Goal: Complete application form

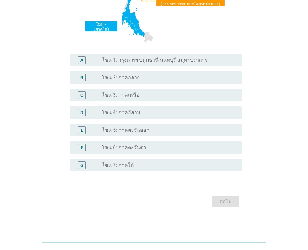
scroll to position [133, 0]
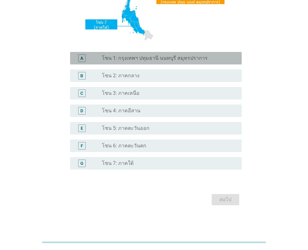
click at [161, 60] on label "โซน 1: กรุงเทพฯ ปทุมธานี นนทบุรี สมุทรปราการ" at bounding box center [155, 58] width 106 height 6
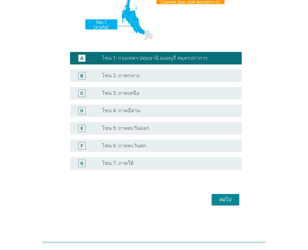
click at [228, 198] on div "ต่อไป" at bounding box center [226, 200] width 18 height 8
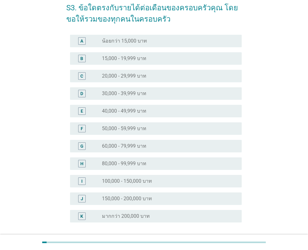
scroll to position [85, 0]
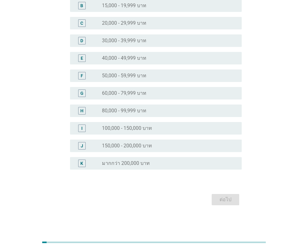
click at [117, 82] on div "F radio_button_unchecked 50,000 - 59,999 บาท" at bounding box center [156, 75] width 172 height 13
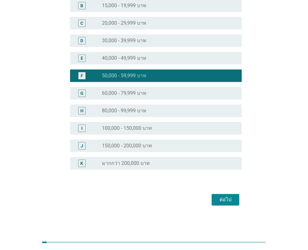
click at [114, 93] on label "60,000 - 79,999 บาท" at bounding box center [124, 93] width 44 height 6
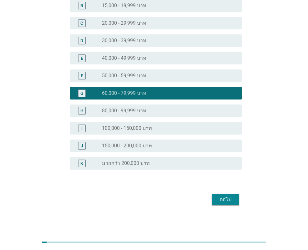
click at [219, 197] on div "ต่อไป" at bounding box center [226, 200] width 18 height 8
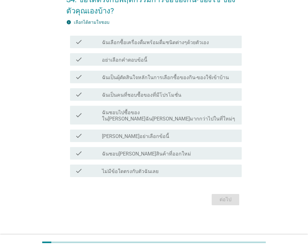
scroll to position [0, 0]
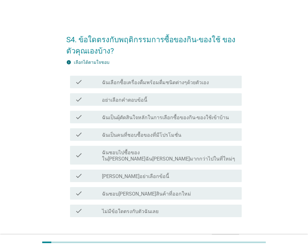
click at [139, 82] on label "ฉันเลือกซื้อเครื่องดื่มพร้อมดื่มชนิดต่างๆด้วยตัวเอง" at bounding box center [155, 82] width 107 height 6
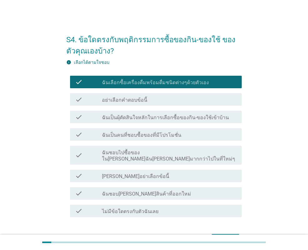
click at [142, 154] on label "ฉันชอบไปซื้อของใน[PERSON_NAME]ฉัน[PERSON_NAME]มากกว่าไปในที่ใหม่ๆ" at bounding box center [169, 155] width 135 height 13
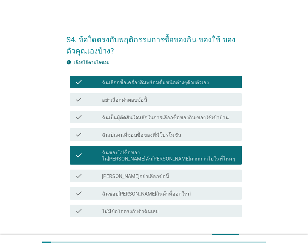
click at [132, 191] on label "ฉันชอบ[PERSON_NAME]สินค้าที่ออกใหม่" at bounding box center [146, 194] width 89 height 6
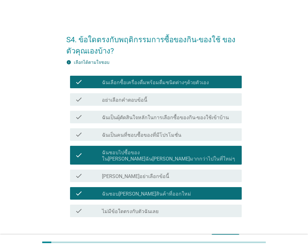
click at [133, 117] on label "ฉันเป็นผุ้ตัดสินใจหลักในการเลือกซื้อของกิน-ของใช้เข้าบ้าน" at bounding box center [165, 117] width 127 height 6
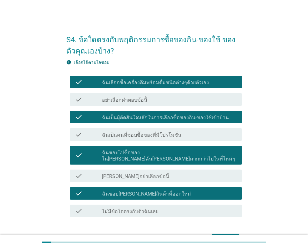
click at [132, 141] on div "check check_box_outline_blank ฉันเป็นคนที่ชอบซื้อของที่มีโปรโมชั่น" at bounding box center [153, 135] width 175 height 18
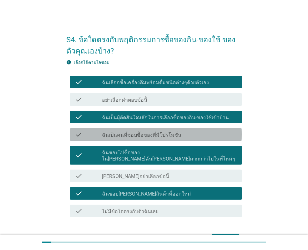
click at [137, 138] on label "ฉันเป็นคนที่ชอบซื้อของที่มีโปรโมชั่น" at bounding box center [141, 135] width 79 height 6
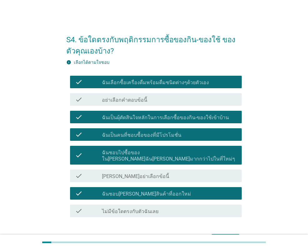
click at [219, 236] on div "ต่อไป" at bounding box center [226, 240] width 18 height 8
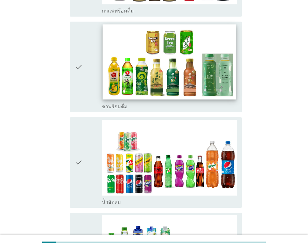
scroll to position [594, 0]
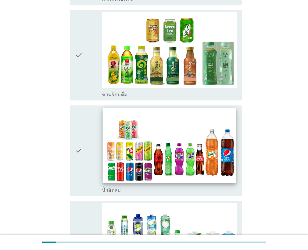
click at [214, 142] on img at bounding box center [169, 145] width 133 height 75
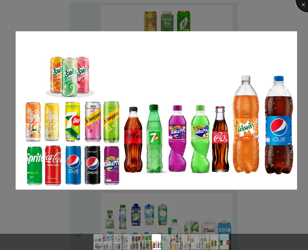
click at [306, 5] on div at bounding box center [308, -1] width 25 height 25
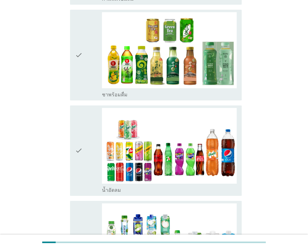
click at [82, 129] on icon "check" at bounding box center [79, 150] width 8 height 85
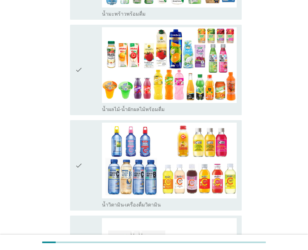
scroll to position [876, 0]
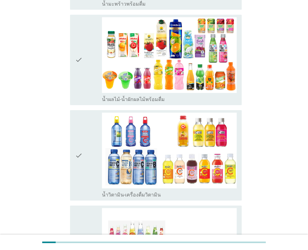
click at [83, 24] on div "check" at bounding box center [88, 59] width 27 height 85
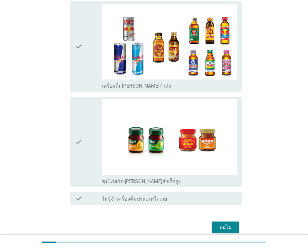
scroll to position [1281, 0]
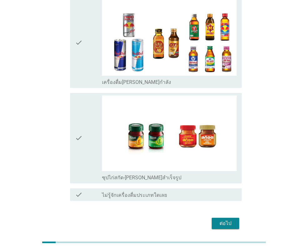
click at [237, 218] on button "ต่อไป" at bounding box center [226, 223] width 28 height 11
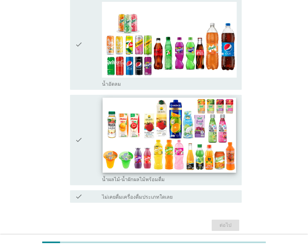
scroll to position [91, 0]
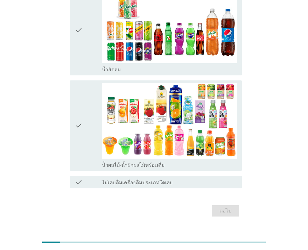
click at [93, 35] on div "check" at bounding box center [88, 29] width 27 height 85
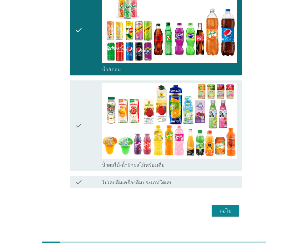
click at [88, 100] on div "check" at bounding box center [88, 125] width 27 height 85
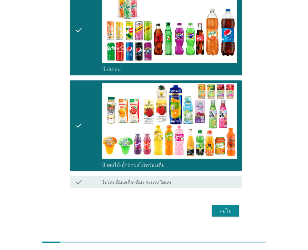
click at [225, 207] on div "ต่อไป" at bounding box center [226, 211] width 18 height 8
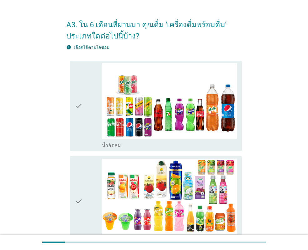
scroll to position [0, 0]
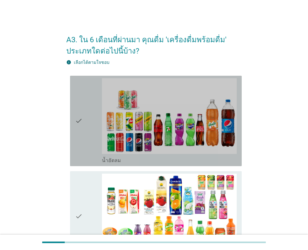
click at [89, 132] on div "check" at bounding box center [88, 120] width 27 height 85
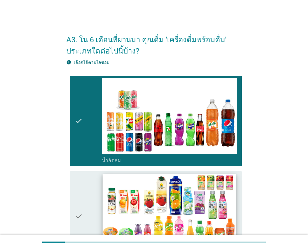
scroll to position [94, 0]
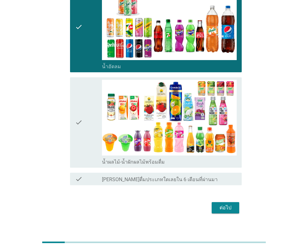
click at [90, 135] on div "check" at bounding box center [88, 122] width 27 height 85
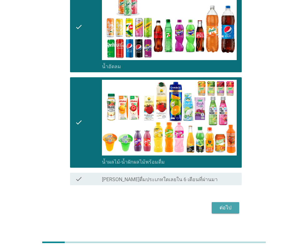
click at [232, 211] on div "ต่อไป" at bounding box center [226, 208] width 18 height 8
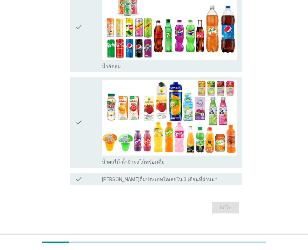
scroll to position [0, 0]
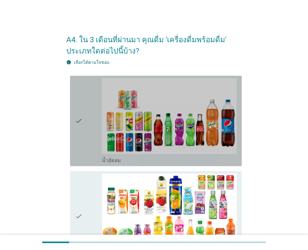
click at [91, 142] on div "check" at bounding box center [88, 120] width 27 height 85
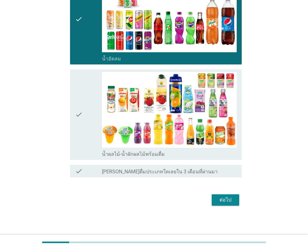
scroll to position [102, 0]
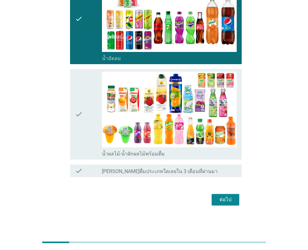
click at [227, 197] on div "ต่อไป" at bounding box center [226, 200] width 18 height 8
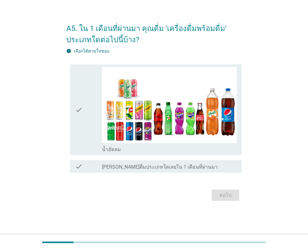
scroll to position [0, 0]
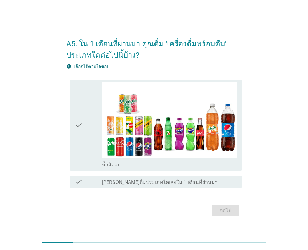
click at [81, 142] on icon "check" at bounding box center [79, 124] width 8 height 85
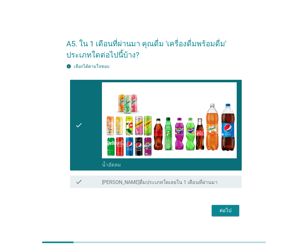
click at [233, 212] on div "ต่อไป" at bounding box center [226, 211] width 18 height 8
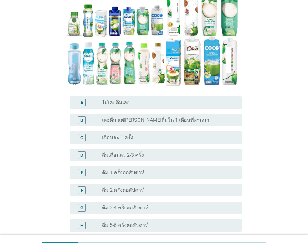
scroll to position [125, 0]
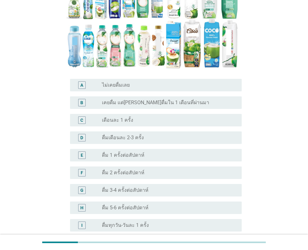
click at [140, 117] on div "radio_button_unchecked เดือนละ 1 ครั้ง" at bounding box center [167, 120] width 130 height 6
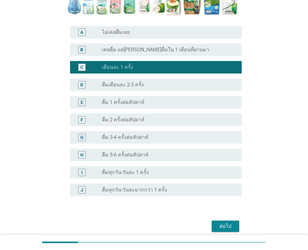
scroll to position [193, 0]
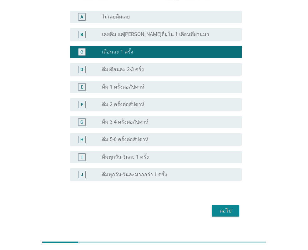
click at [225, 207] on div "ต่อไป" at bounding box center [226, 211] width 18 height 8
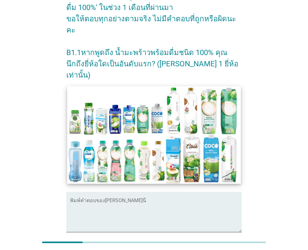
scroll to position [105, 0]
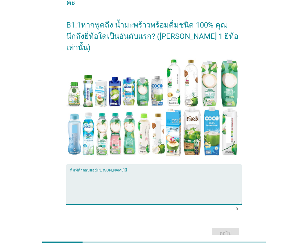
click at [95, 172] on textarea "พิมพ์คำตอบของคุณ ที่นี่" at bounding box center [156, 188] width 172 height 33
type textarea "ท"
type textarea "malee"
click at [230, 230] on div "ต่อไป" at bounding box center [226, 234] width 18 height 8
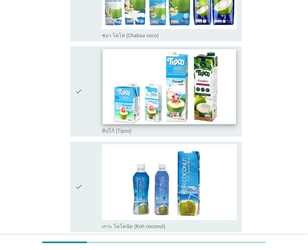
scroll to position [125, 0]
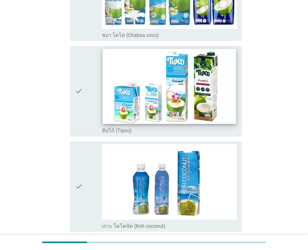
click at [162, 103] on img at bounding box center [169, 86] width 133 height 75
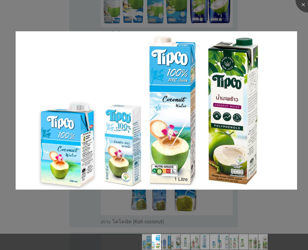
click at [293, 26] on div at bounding box center [154, 125] width 308 height 250
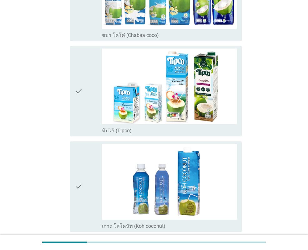
click at [87, 109] on div "check" at bounding box center [88, 90] width 27 height 85
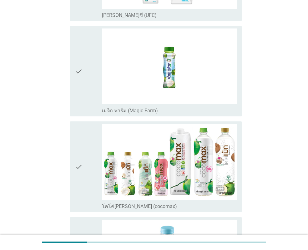
scroll to position [500, 0]
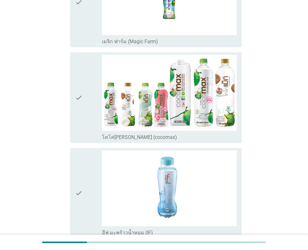
click at [77, 85] on icon "check" at bounding box center [79, 97] width 8 height 85
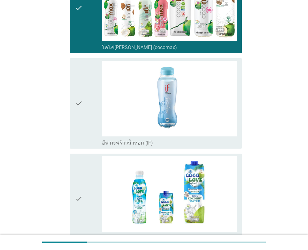
scroll to position [594, 0]
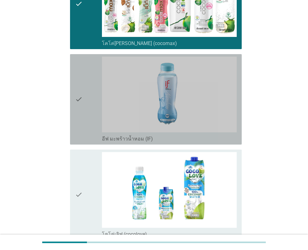
click at [83, 109] on div "check" at bounding box center [88, 99] width 27 height 85
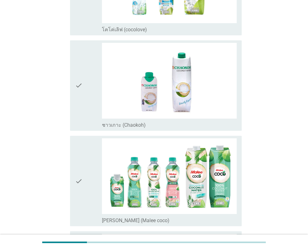
scroll to position [844, 0]
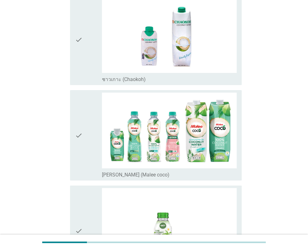
click at [75, 108] on div "check check_box_outline_blank [PERSON_NAME] (Malee coco)" at bounding box center [156, 135] width 172 height 90
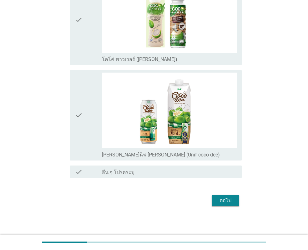
scroll to position [1152, 0]
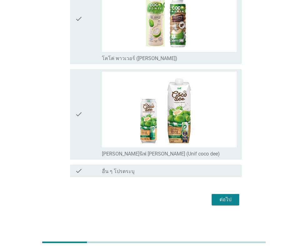
click at [92, 89] on div "check" at bounding box center [88, 114] width 27 height 85
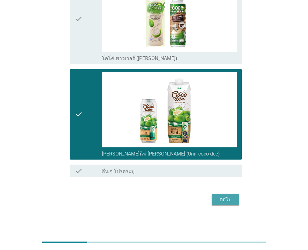
click at [226, 201] on div "ต่อไป" at bounding box center [226, 200] width 18 height 8
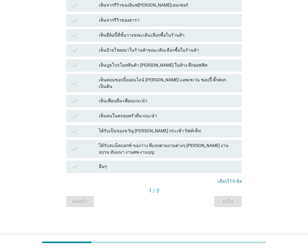
scroll to position [0, 0]
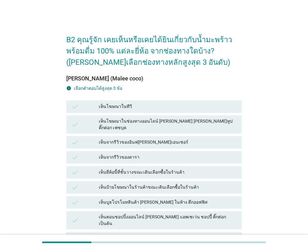
click at [119, 108] on div "เห็นโฆษณาในทีวี" at bounding box center [168, 107] width 138 height 8
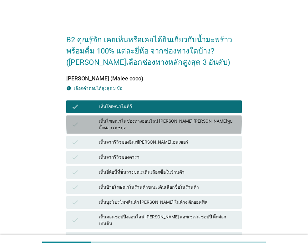
click at [124, 118] on div "เห็นโฆษณาในช่องทางออนไลน์ [PERSON_NAME] [PERSON_NAME]ทูป ติ๊กต่อก เฟซบุค" at bounding box center [168, 124] width 138 height 13
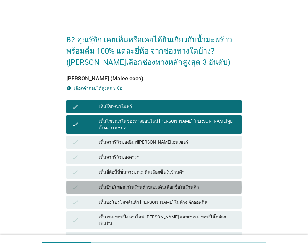
click at [144, 184] on div "เห็นป้ายโฆษณาในร้านค้าขณะเดินเลือกซื้อในร้านค้า" at bounding box center [168, 188] width 138 height 8
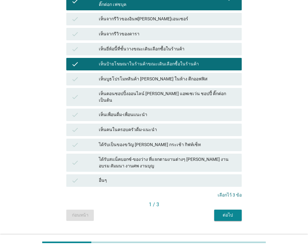
scroll to position [125, 0]
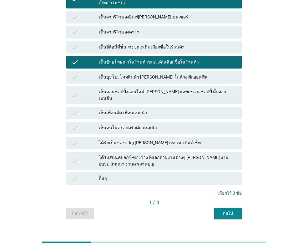
click at [230, 210] on div "ต่อไป" at bounding box center [228, 213] width 18 height 7
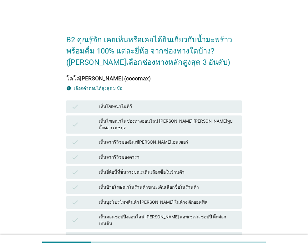
click at [119, 124] on div "เห็นโฆษณาในช่องทางออนไลน์ [PERSON_NAME] [PERSON_NAME]ทูป ติ๊กต่อก เฟซบุค" at bounding box center [168, 124] width 138 height 13
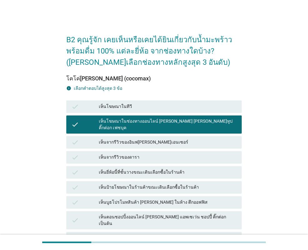
click at [121, 154] on div "เห็นจากรีวิวของดารา" at bounding box center [168, 158] width 138 height 8
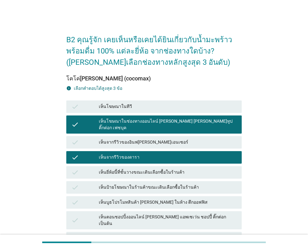
click at [133, 196] on div "check เห็นบูธโปรโมทสินค้า [PERSON_NAME] ในห้าง ตึกออฟฟิส" at bounding box center [153, 202] width 175 height 13
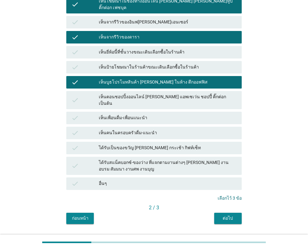
scroll to position [126, 0]
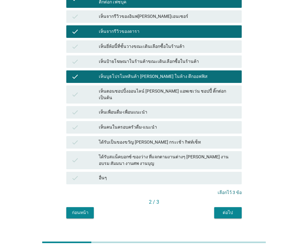
click at [231, 209] on div "ต่อไป" at bounding box center [228, 212] width 18 height 7
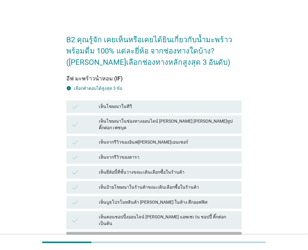
click at [91, 234] on div "check" at bounding box center [85, 238] width 28 height 8
click at [93, 169] on div "check" at bounding box center [85, 173] width 28 height 8
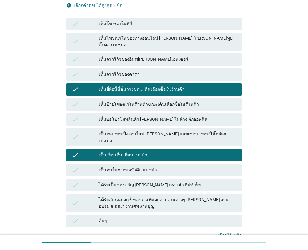
scroll to position [94, 0]
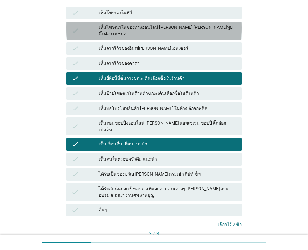
click at [85, 29] on div "check" at bounding box center [85, 30] width 28 height 13
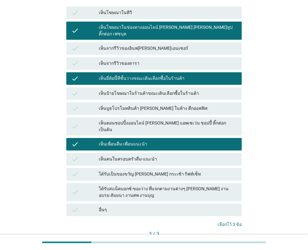
click at [231, 241] on div "คำถามต่อไป" at bounding box center [224, 244] width 23 height 7
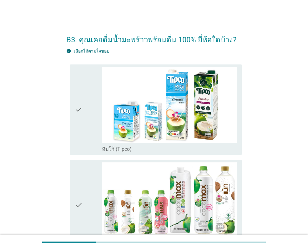
click at [82, 134] on icon "check" at bounding box center [79, 109] width 8 height 85
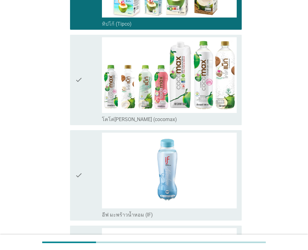
click at [87, 99] on div "check" at bounding box center [88, 79] width 27 height 85
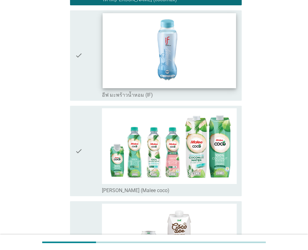
scroll to position [250, 0]
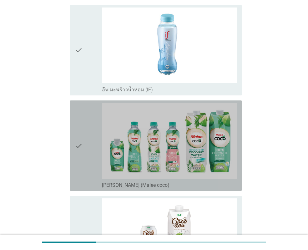
click at [83, 147] on div "check" at bounding box center [88, 145] width 27 height 85
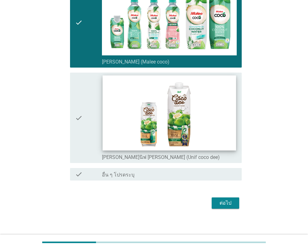
scroll to position [377, 0]
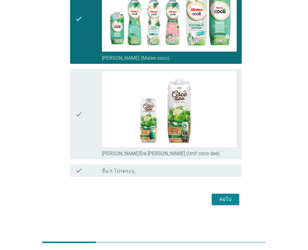
click at [236, 197] on button "ต่อไป" at bounding box center [226, 199] width 28 height 11
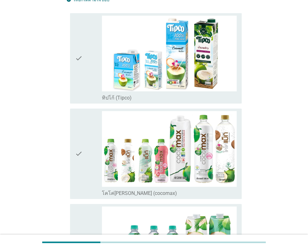
click at [80, 82] on icon "check" at bounding box center [79, 58] width 8 height 85
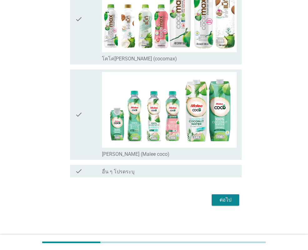
scroll to position [198, 0]
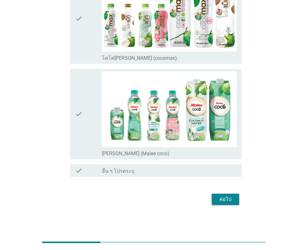
click at [90, 113] on div "check" at bounding box center [88, 113] width 27 height 85
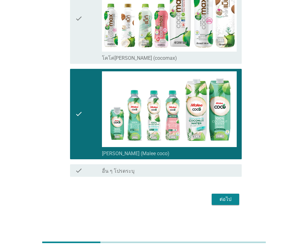
click at [225, 196] on div "ต่อไป" at bounding box center [226, 199] width 18 height 8
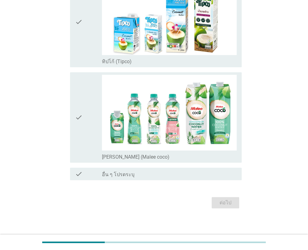
scroll to position [102, 0]
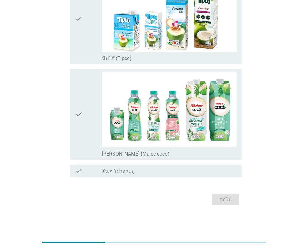
click at [79, 94] on icon "check" at bounding box center [79, 114] width 8 height 85
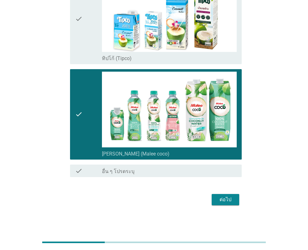
click at [233, 199] on div "ต่อไป" at bounding box center [226, 200] width 18 height 8
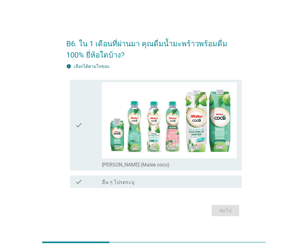
click at [82, 102] on icon "check" at bounding box center [79, 124] width 8 height 85
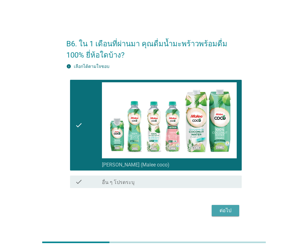
click at [231, 210] on div "ต่อไป" at bounding box center [226, 211] width 18 height 8
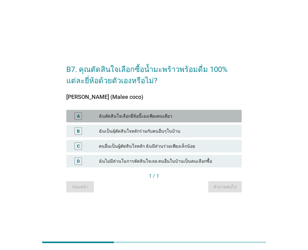
click at [130, 114] on div "ฉันตัดสินใจเลือกยี่ห้อนี้เองเพียงคนเดียว" at bounding box center [168, 116] width 138 height 8
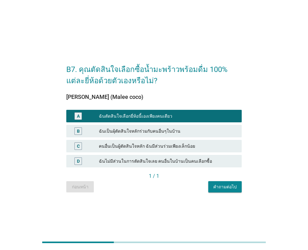
click at [226, 187] on div "คำถามต่อไป" at bounding box center [224, 187] width 23 height 7
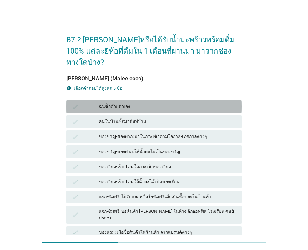
click at [84, 103] on div "check" at bounding box center [85, 107] width 28 height 8
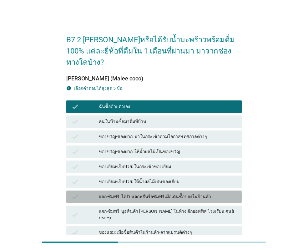
click at [93, 193] on div "check" at bounding box center [85, 197] width 28 height 8
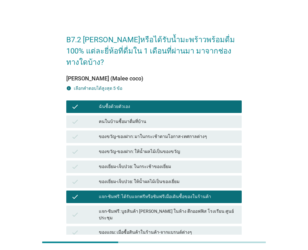
click at [87, 229] on div "check" at bounding box center [85, 233] width 28 height 8
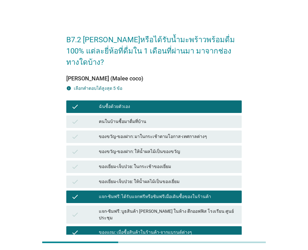
click at [87, 208] on div "check" at bounding box center [85, 214] width 28 height 13
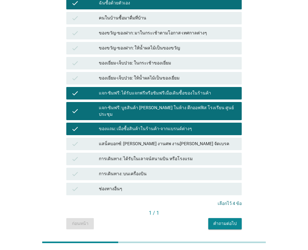
scroll to position [109, 0]
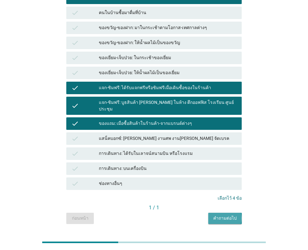
click at [226, 215] on div "คำถามต่อไป" at bounding box center [224, 218] width 23 height 7
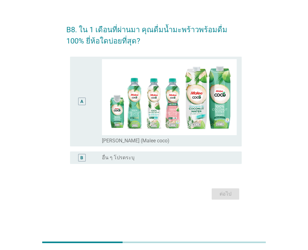
scroll to position [0, 0]
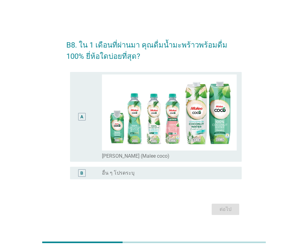
click at [91, 104] on div "A" at bounding box center [88, 116] width 27 height 84
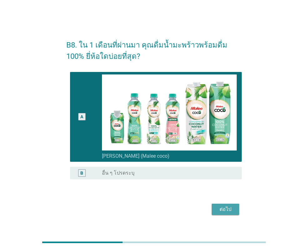
click at [227, 211] on div "ต่อไป" at bounding box center [226, 209] width 18 height 8
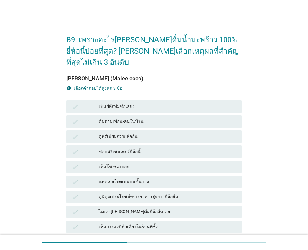
click at [130, 103] on div "เป็นยี่ห้อที่มีชื่อเสียง" at bounding box center [168, 107] width 138 height 8
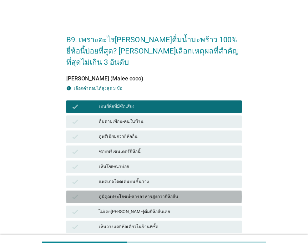
click at [140, 193] on div "ดูมีคุณประโยชน์-สารอาหารสูงกว่ายี่ห้ออื่น" at bounding box center [168, 197] width 138 height 8
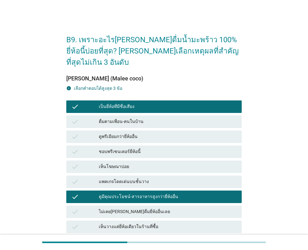
click at [139, 223] on div "เห็นวางแค่ยี่ห้อเดียวในร้านที่ซื้อ" at bounding box center [168, 227] width 138 height 8
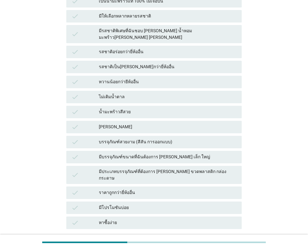
scroll to position [274, 0]
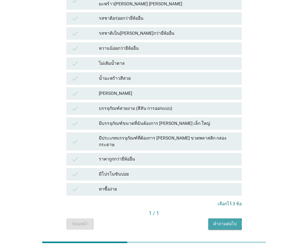
click at [222, 218] on button "คำถามต่อไป" at bounding box center [224, 223] width 33 height 11
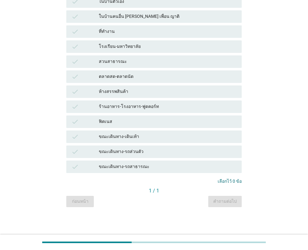
scroll to position [0, 0]
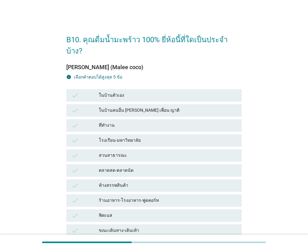
click at [84, 122] on div "check" at bounding box center [85, 126] width 28 height 8
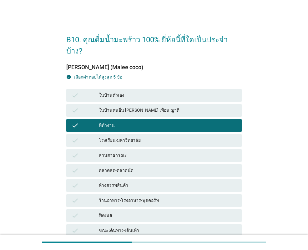
click at [87, 89] on div "check ในบ้านตัวเอง" at bounding box center [153, 95] width 175 height 13
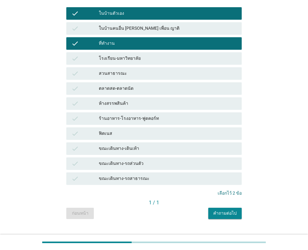
scroll to position [83, 0]
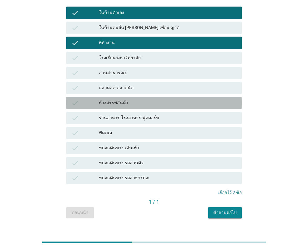
click at [85, 99] on div "check" at bounding box center [85, 103] width 28 height 8
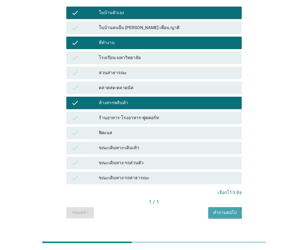
click at [228, 209] on div "คำถามต่อไป" at bounding box center [224, 212] width 23 height 7
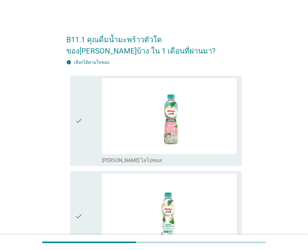
click at [95, 187] on div "check" at bounding box center [88, 216] width 27 height 85
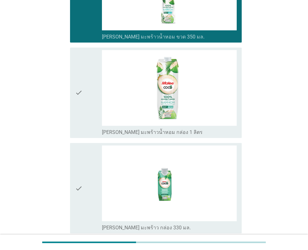
click at [76, 92] on icon "check" at bounding box center [79, 92] width 8 height 85
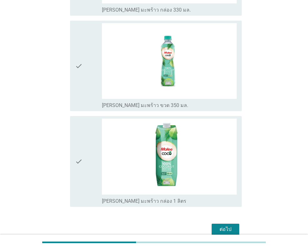
scroll to position [466, 0]
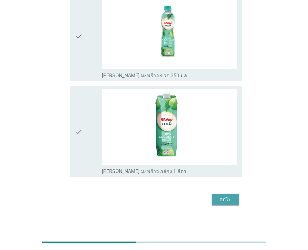
click at [229, 203] on div "ต่อไป" at bounding box center [226, 200] width 18 height 8
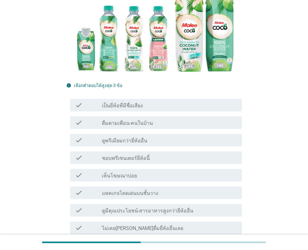
scroll to position [125, 0]
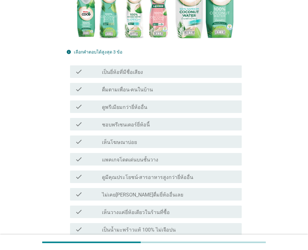
click at [160, 68] on div "check_box_outline_blank เป็นยี่ห้อที่มีชื่อเสียง" at bounding box center [169, 72] width 135 height 8
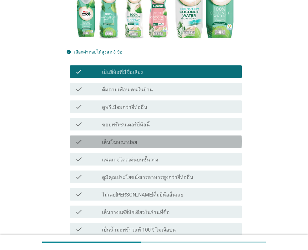
click at [159, 138] on div "check_box_outline_blank เห็นโฆษณาบ่อย" at bounding box center [169, 142] width 135 height 8
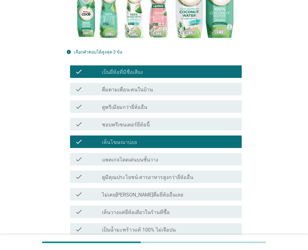
click at [163, 138] on div "check_box_outline_blank เห็นโฆษณาบ่อย" at bounding box center [169, 142] width 135 height 8
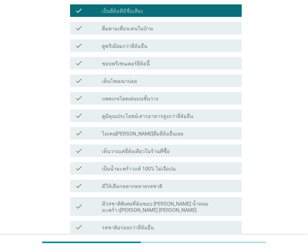
scroll to position [188, 0]
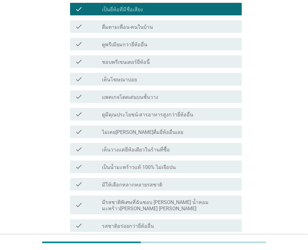
click at [145, 164] on label "เป็นน้ำมะพร้าวแท้ 100% ไม่เจือปน" at bounding box center [139, 167] width 74 height 6
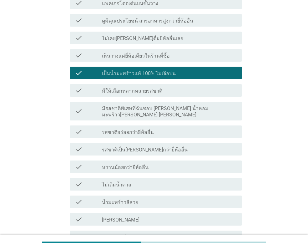
click at [154, 125] on div "check check_box_outline_blank รสชาติอร่อยกว่ายี่ห้ออื่น" at bounding box center [156, 131] width 172 height 13
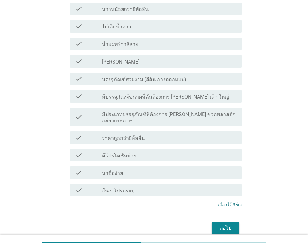
scroll to position [444, 0]
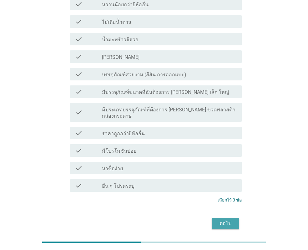
click at [217, 220] on div "ต่อไป" at bounding box center [226, 224] width 18 height 8
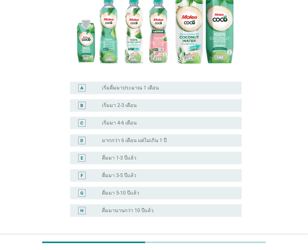
scroll to position [94, 0]
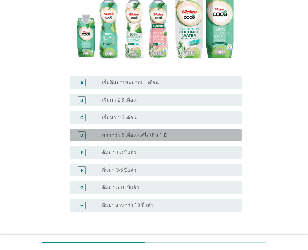
click at [149, 136] on label "มากกว่า 6 เดือน แต่ไม่เกิน 1 ปี" at bounding box center [134, 135] width 65 height 6
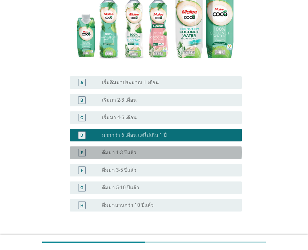
click at [170, 151] on div "radio_button_unchecked ดื่มมา 1-3 ปีแล้ว" at bounding box center [167, 152] width 130 height 6
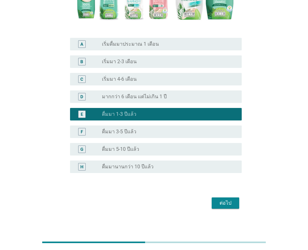
scroll to position [136, 0]
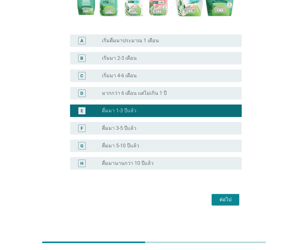
click at [220, 200] on div "ต่อไป" at bounding box center [226, 200] width 18 height 8
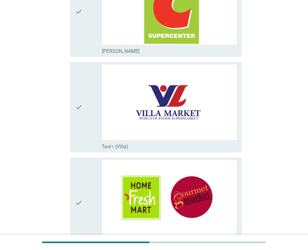
scroll to position [657, 0]
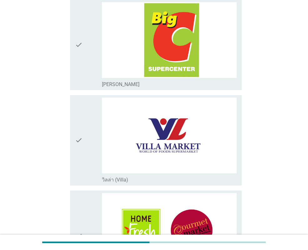
click at [91, 61] on div "check" at bounding box center [88, 44] width 27 height 85
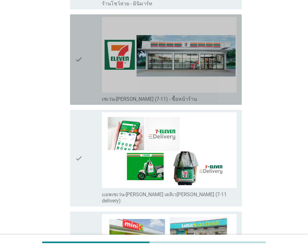
click at [89, 70] on div "check" at bounding box center [88, 59] width 27 height 85
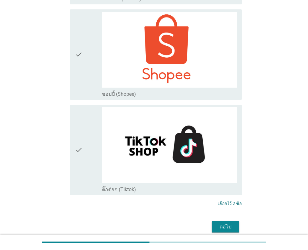
scroll to position [1760, 0]
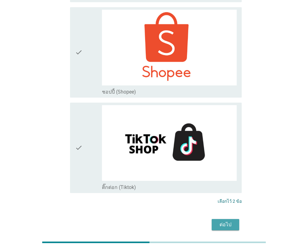
click at [223, 221] on div "ต่อไป" at bounding box center [226, 225] width 18 height 8
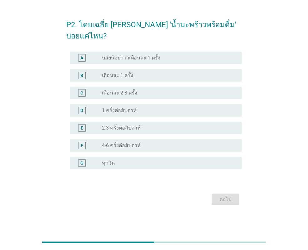
scroll to position [0, 0]
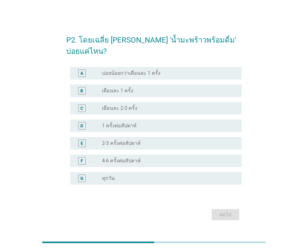
click at [139, 84] on div "B radio_button_unchecked เดือนละ 1 ครั้ง" at bounding box center [156, 90] width 172 height 13
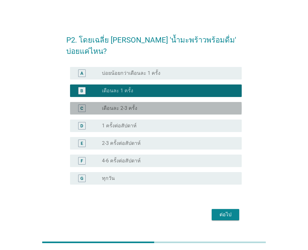
click at [142, 105] on div "radio_button_unchecked เดือนละ 2-3 ครั้ง" at bounding box center [167, 108] width 130 height 6
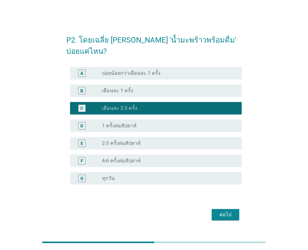
click at [216, 209] on button "ต่อไป" at bounding box center [226, 214] width 28 height 11
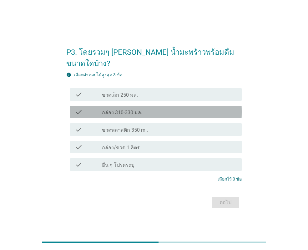
click at [150, 108] on div "check_box_outline_blank กล่อง 310-330 มล." at bounding box center [169, 112] width 135 height 8
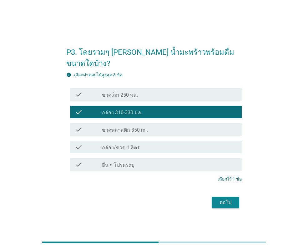
click at [152, 91] on div "check_box_outline_blank ขวดเล็ก 250 มล." at bounding box center [169, 95] width 135 height 8
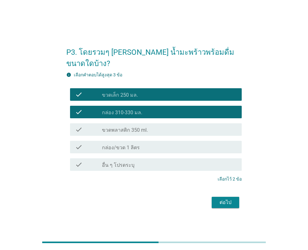
click at [217, 199] on div "ต่อไป" at bounding box center [226, 203] width 18 height 8
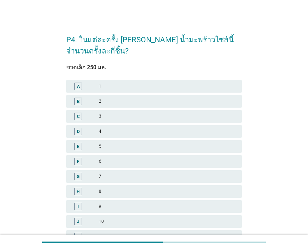
click at [116, 95] on div "B 2" at bounding box center [153, 101] width 175 height 13
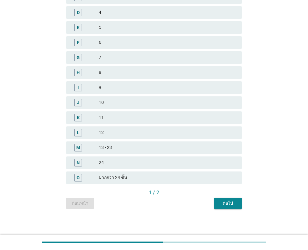
scroll to position [121, 0]
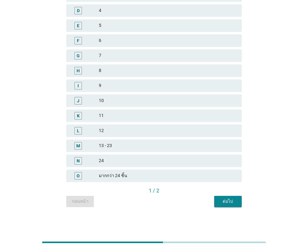
click at [231, 203] on div "ต่อไป" at bounding box center [228, 201] width 18 height 7
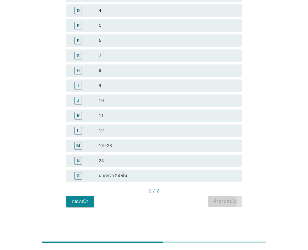
scroll to position [0, 0]
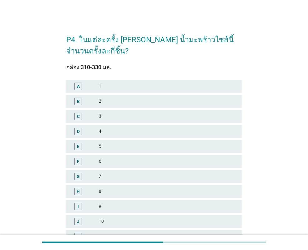
click at [119, 102] on div "2" at bounding box center [168, 102] width 138 height 8
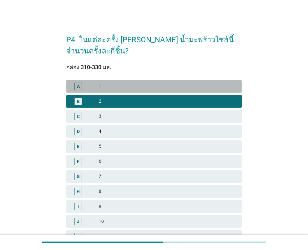
click at [120, 92] on div "A 1" at bounding box center [153, 86] width 175 height 13
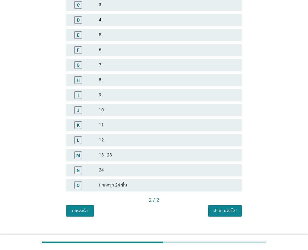
scroll to position [121, 0]
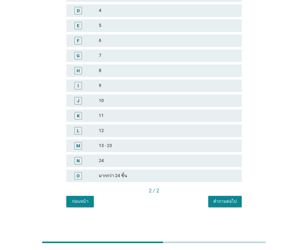
click at [221, 201] on div "คำถามต่อไป" at bounding box center [224, 201] width 23 height 7
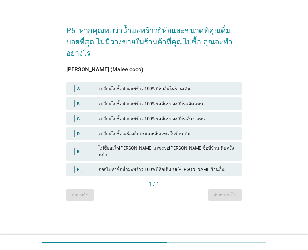
scroll to position [0, 0]
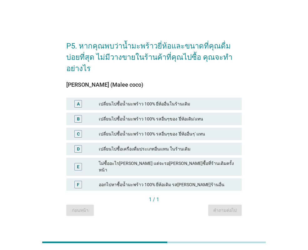
click at [145, 128] on div "C เปลี่ยนไปซื้อน้ำมะพร้าว 100% รสอื่นๆของ 'ยี่ห้ออื่นๆ' แทน" at bounding box center [153, 134] width 175 height 13
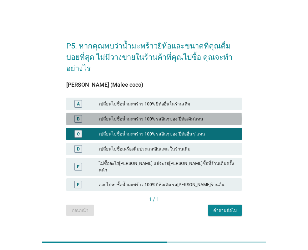
click at [147, 119] on div "เปลี่ยนไปซื้อน้ำมะพร้าว 100% รสอื่นๆของ 'ยี่ห้อเดิม'แทน" at bounding box center [168, 119] width 138 height 8
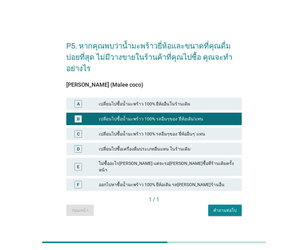
click at [222, 207] on div "คำถามต่อไป" at bounding box center [224, 210] width 23 height 7
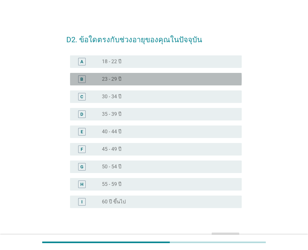
click at [146, 84] on div "B radio_button_unchecked 23 - 29 ปี" at bounding box center [156, 79] width 172 height 13
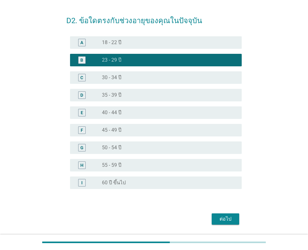
scroll to position [38, 0]
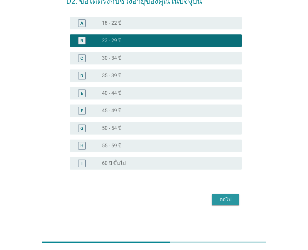
click at [230, 199] on div "ต่อไป" at bounding box center [226, 200] width 18 height 8
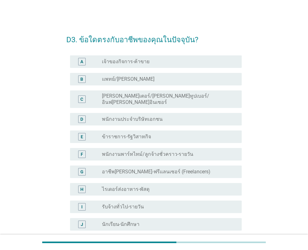
click at [178, 116] on div "radio_button_unchecked พนักงานประจำบริษัทเอกชน" at bounding box center [167, 119] width 130 height 6
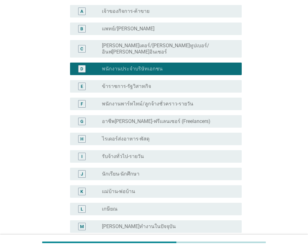
scroll to position [94, 0]
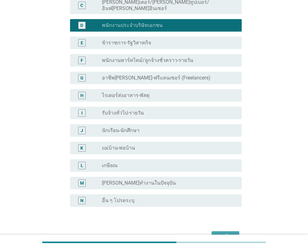
click at [232, 233] on div "ต่อไป" at bounding box center [226, 237] width 18 height 8
